Goal: Task Accomplishment & Management: Manage account settings

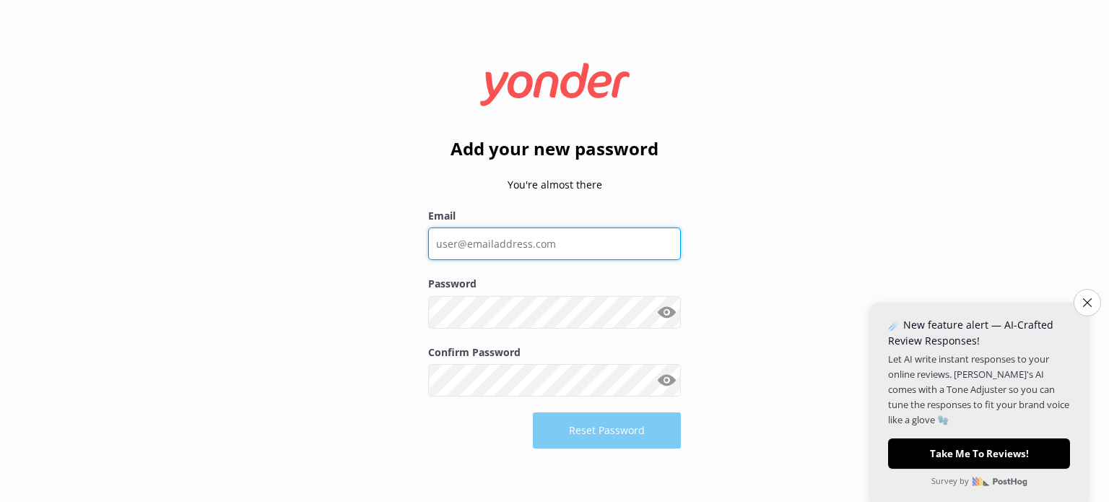
drag, startPoint x: 0, startPoint y: 0, endPoint x: 532, endPoint y: 246, distance: 585.6
click at [532, 246] on input "Email" at bounding box center [554, 244] width 253 height 33
type input "[PERSON_NAME][EMAIL_ADDRESS][DOMAIN_NAME]"
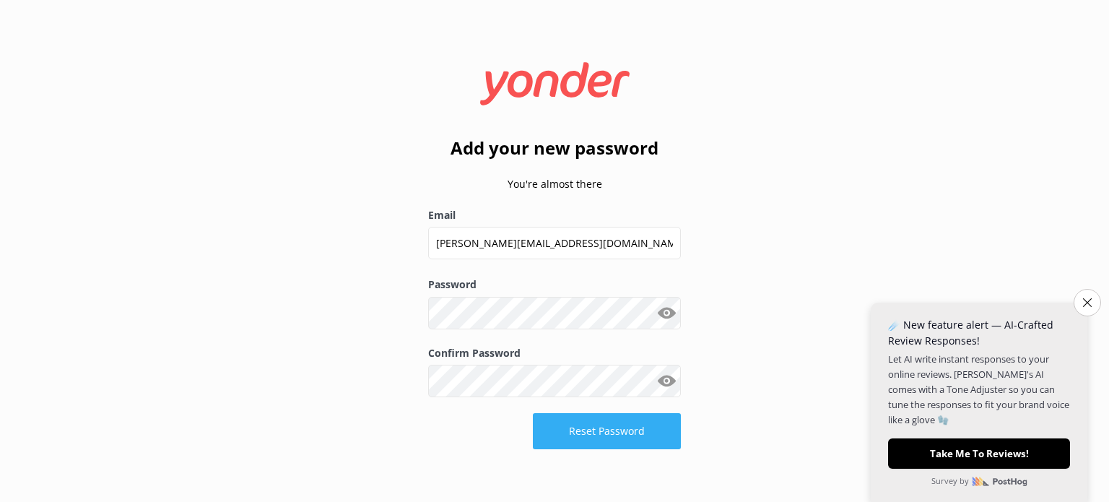
click at [622, 430] on button "Reset Password" at bounding box center [607, 431] width 148 height 36
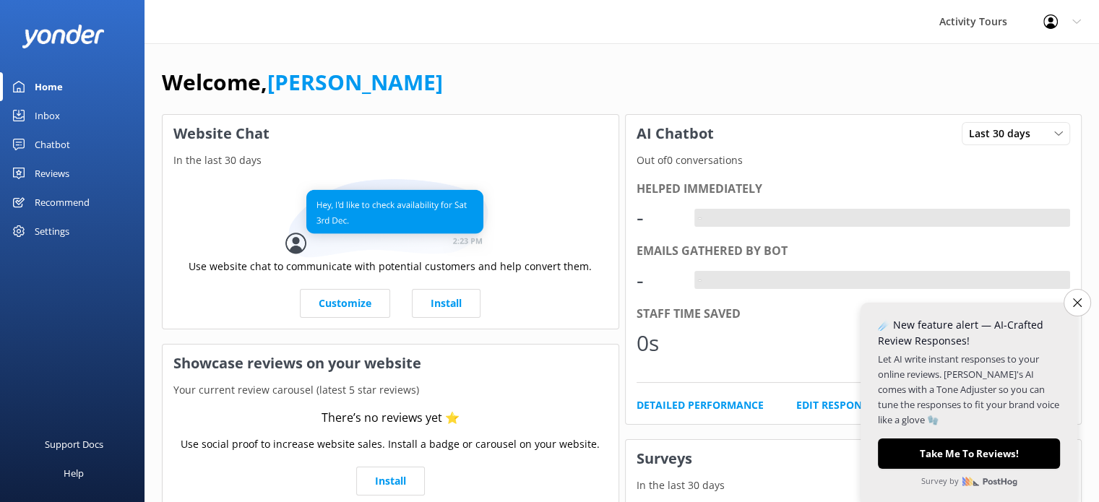
click at [50, 172] on div "Reviews" at bounding box center [52, 173] width 35 height 29
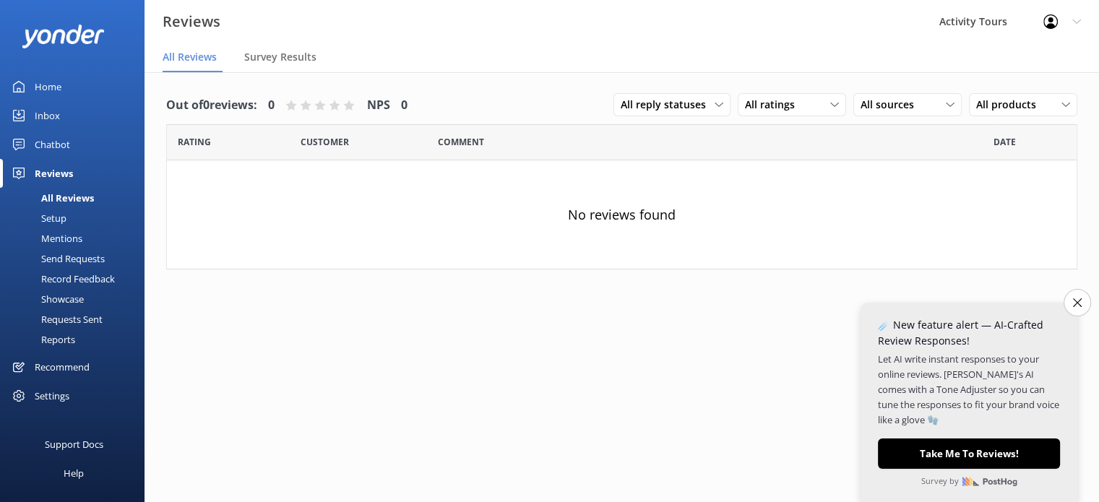
click at [55, 217] on div "Setup" at bounding box center [38, 218] width 58 height 20
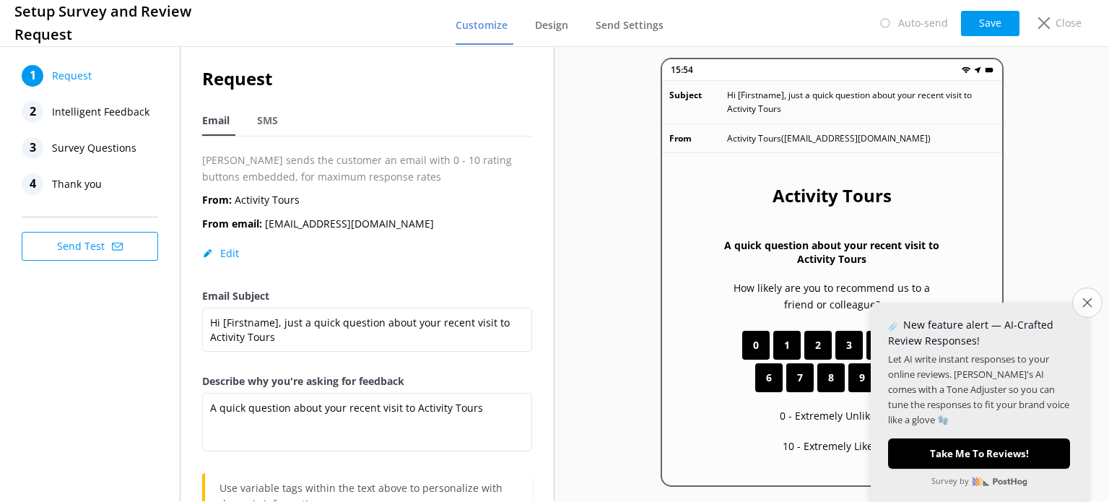
click at [1087, 299] on icon "Close survey" at bounding box center [1087, 302] width 9 height 9
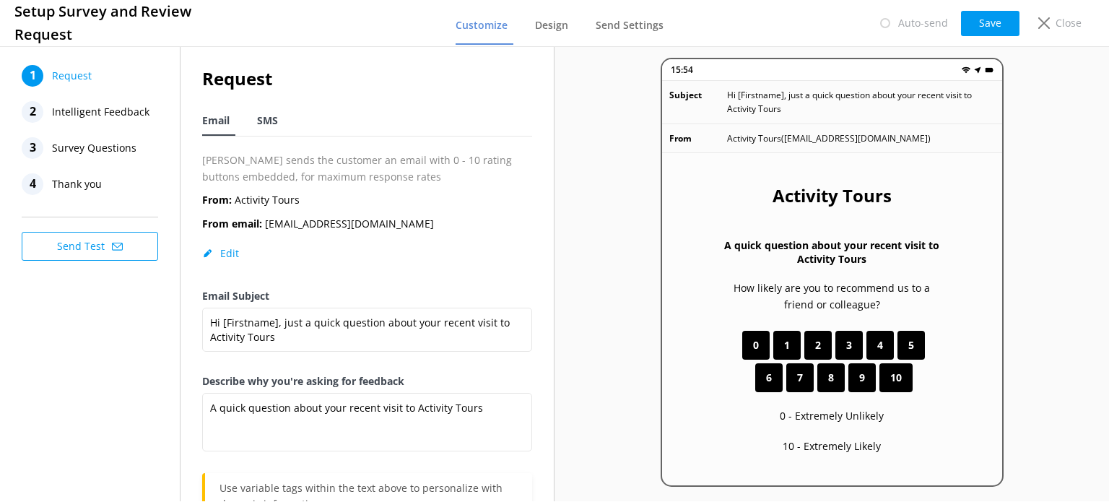
click at [268, 117] on span "SMS" at bounding box center [267, 120] width 21 height 14
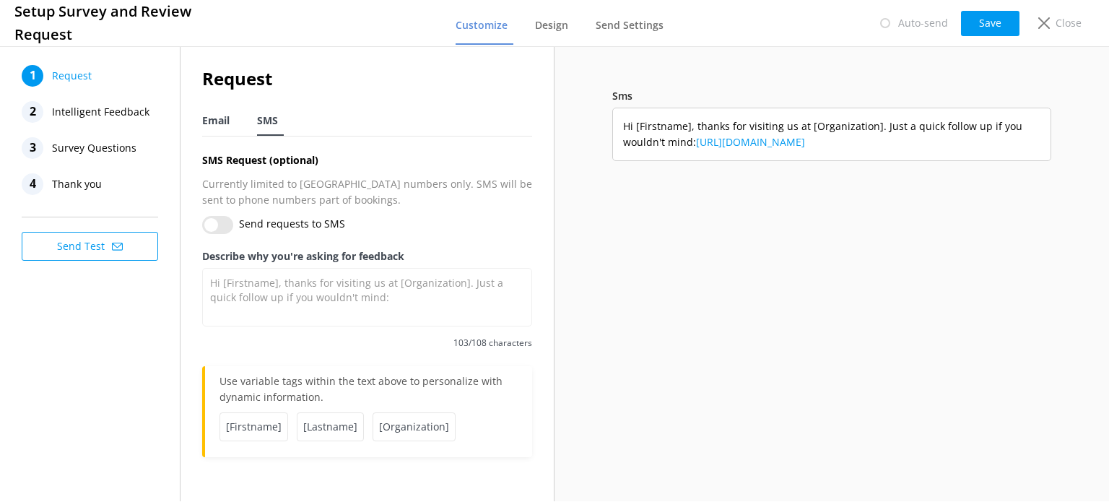
click at [214, 121] on span "Email" at bounding box center [215, 120] width 27 height 14
type textarea "A quick question about your recent visit to Activity Tours"
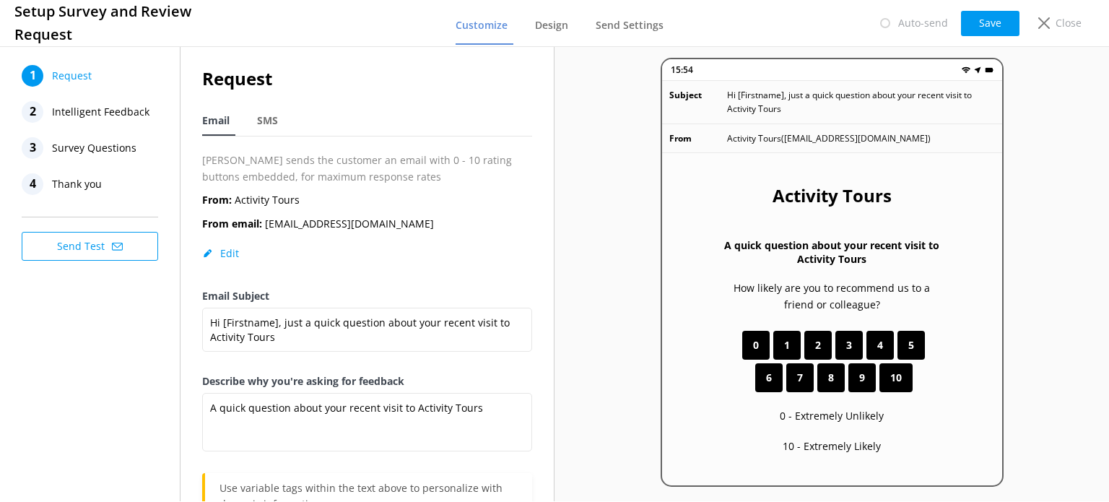
click at [78, 111] on span "Intelligent Feedback" at bounding box center [101, 112] width 98 height 22
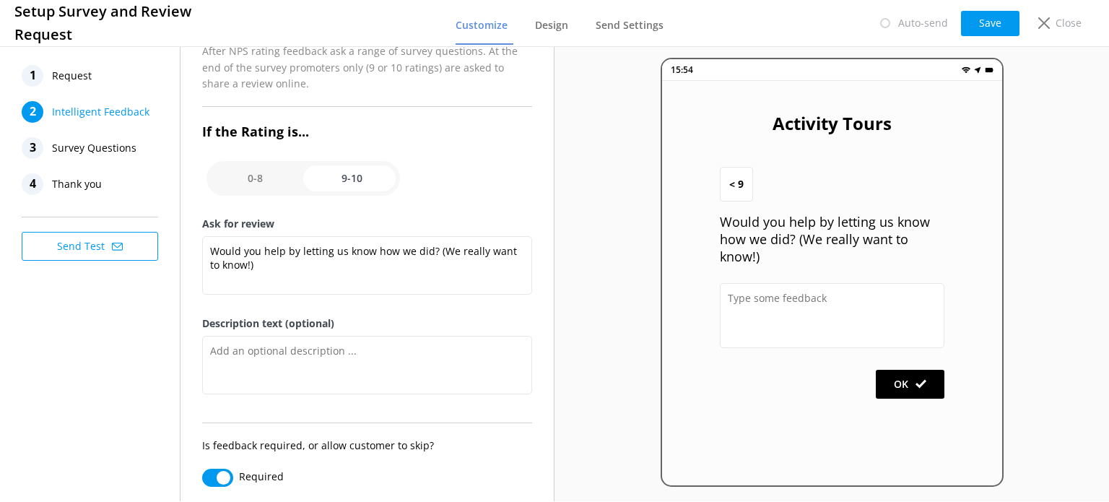
scroll to position [199, 0]
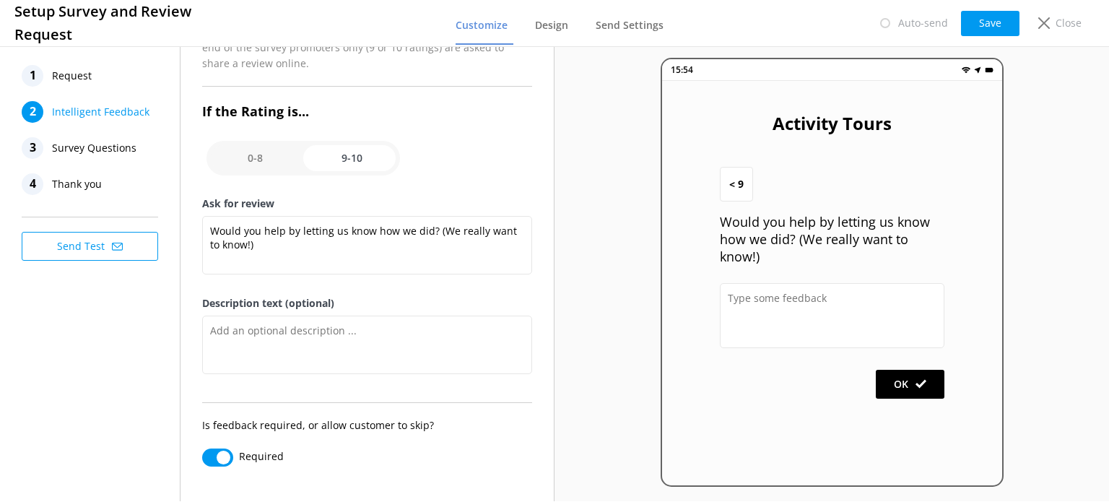
click at [248, 149] on input "checkbox" at bounding box center [304, 158] width 194 height 35
checkbox input "false"
type textarea "Please tell us why"
type textarea "Your feedback is important to help us improve"
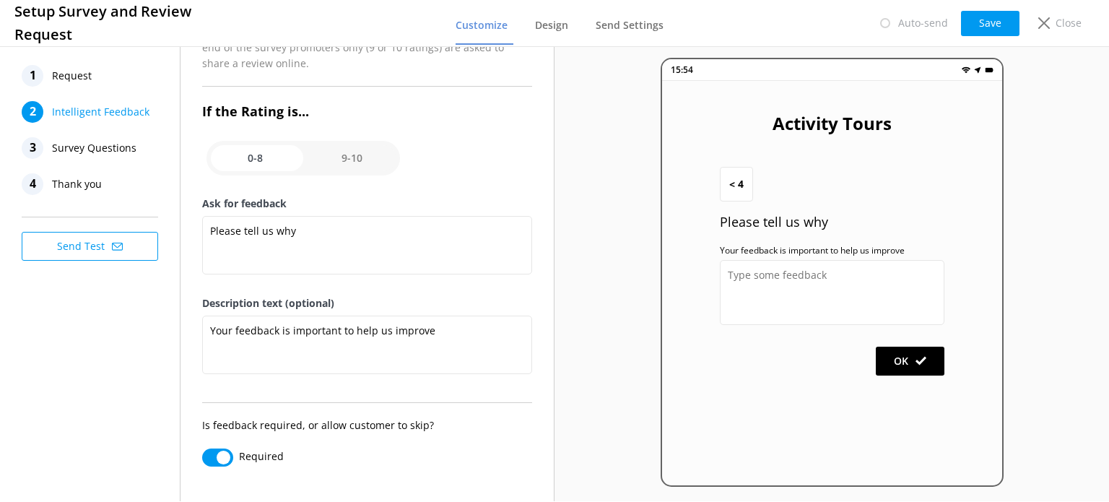
click at [344, 155] on input "checkbox" at bounding box center [304, 158] width 194 height 35
checkbox input "true"
type textarea "Would you help by letting us know how we did? (We really want to know!)"
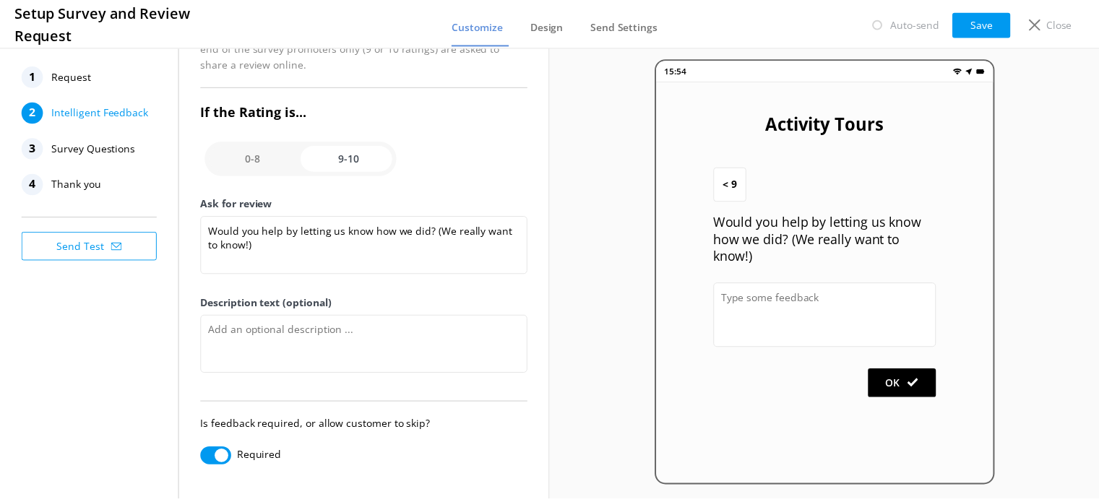
scroll to position [0, 0]
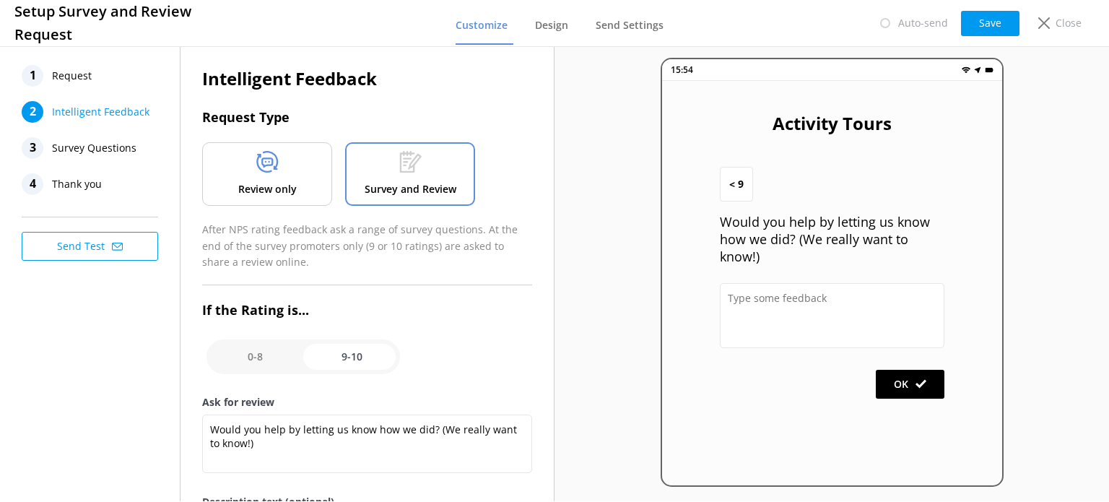
click at [92, 150] on span "Survey Questions" at bounding box center [94, 148] width 85 height 22
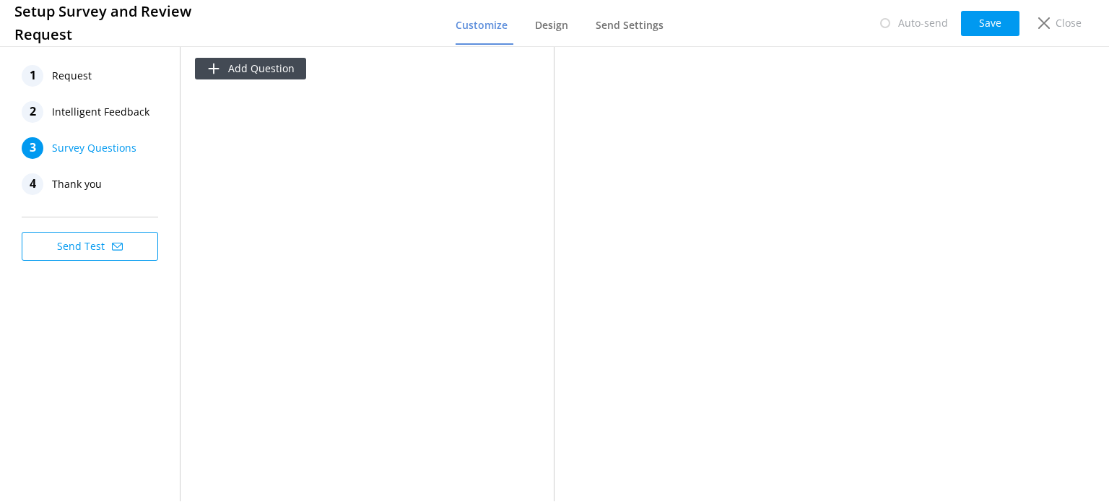
click at [83, 179] on span "Thank you" at bounding box center [77, 184] width 50 height 22
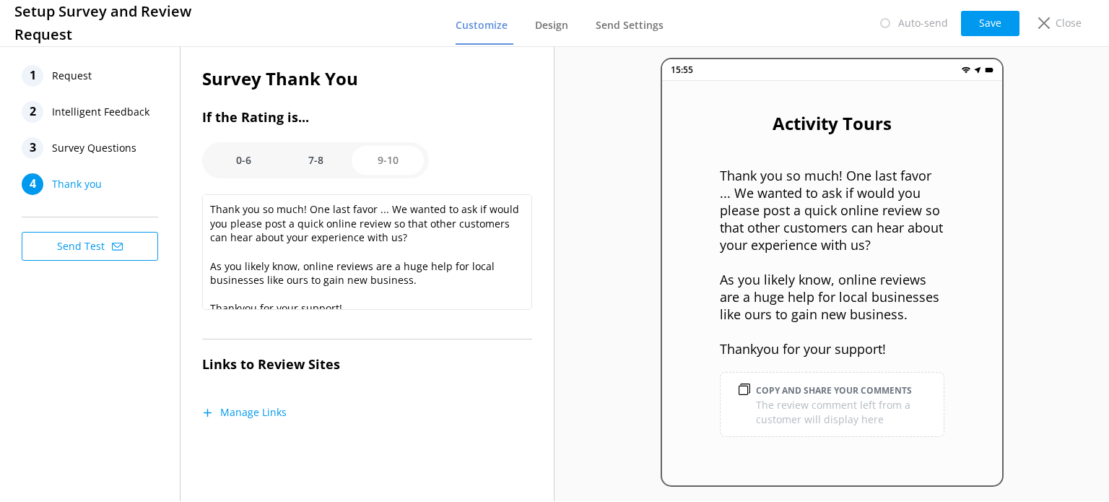
click at [72, 74] on span "Request" at bounding box center [72, 76] width 40 height 22
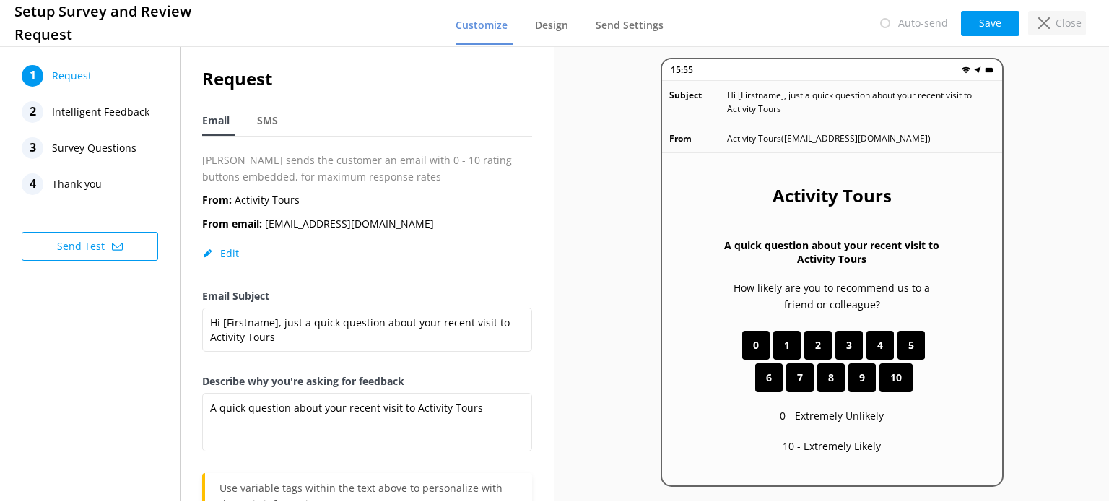
click at [1061, 23] on p "Close" at bounding box center [1069, 23] width 26 height 16
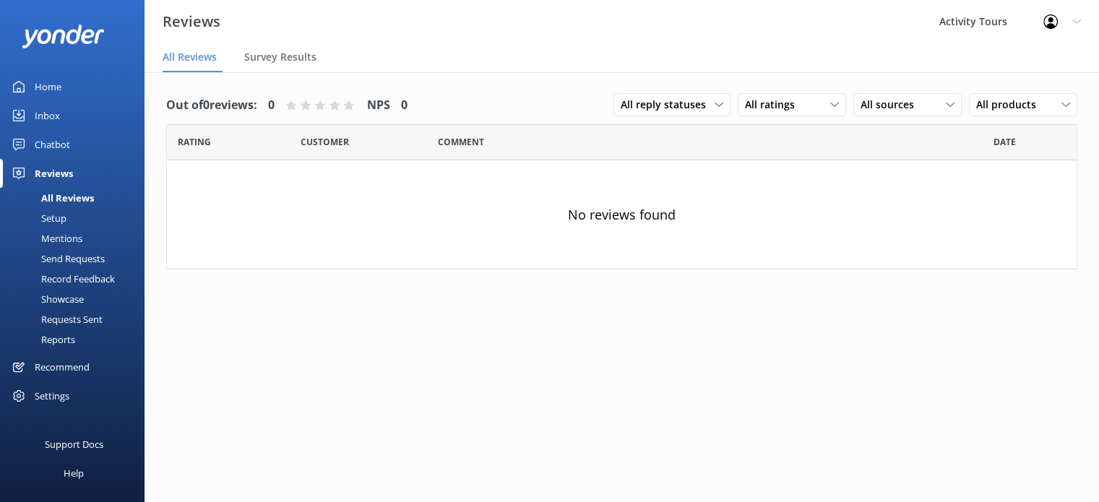
click at [52, 85] on div "Home" at bounding box center [48, 86] width 27 height 29
